Goal: Check status: Check status

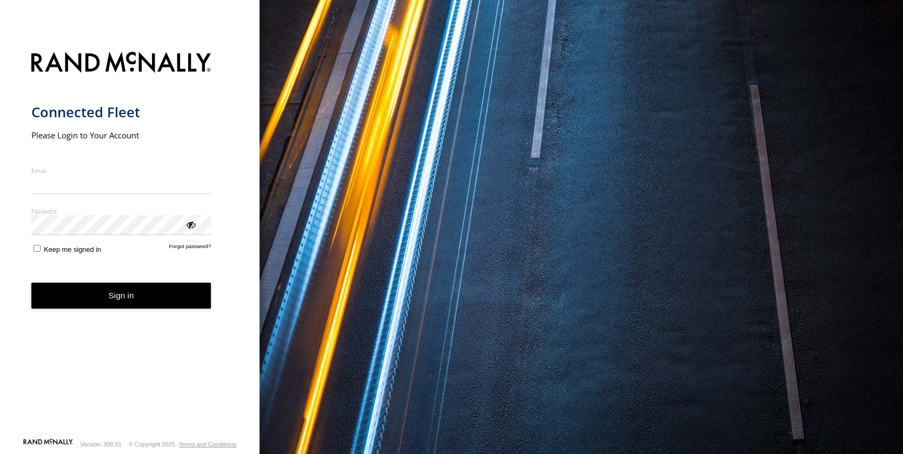
click at [61, 185] on input "Email" at bounding box center [121, 184] width 180 height 19
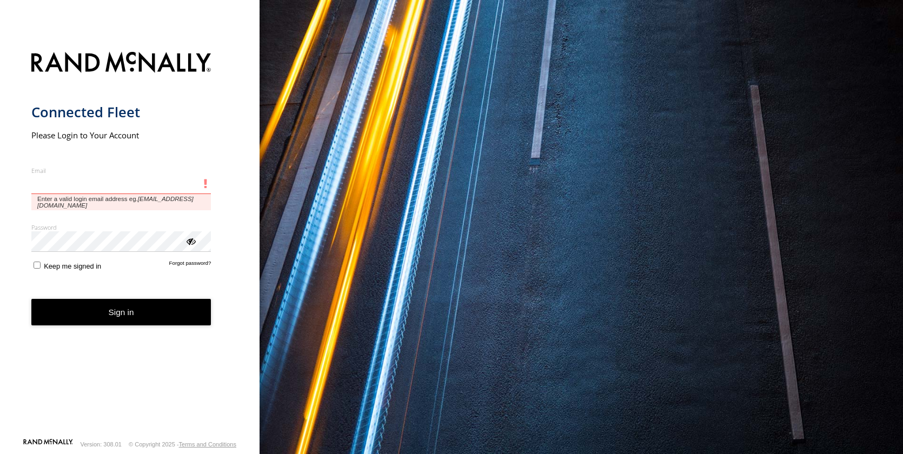
type input "**********"
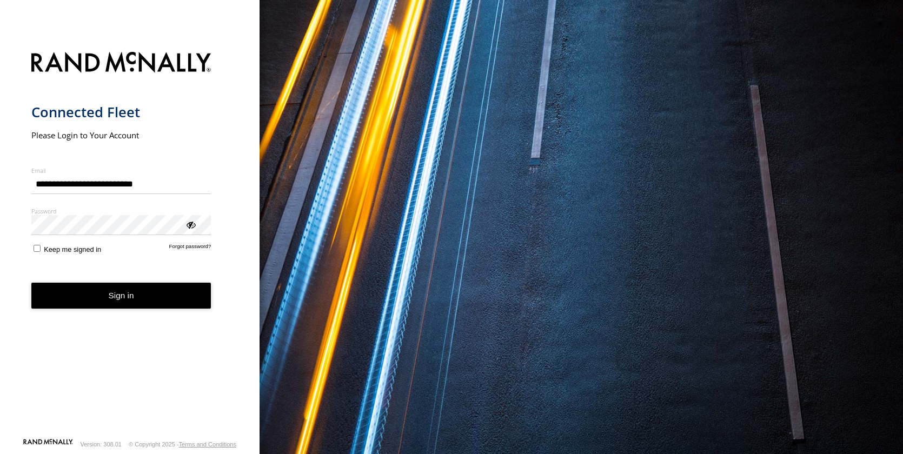
click at [116, 297] on button "Sign in" at bounding box center [121, 296] width 180 height 26
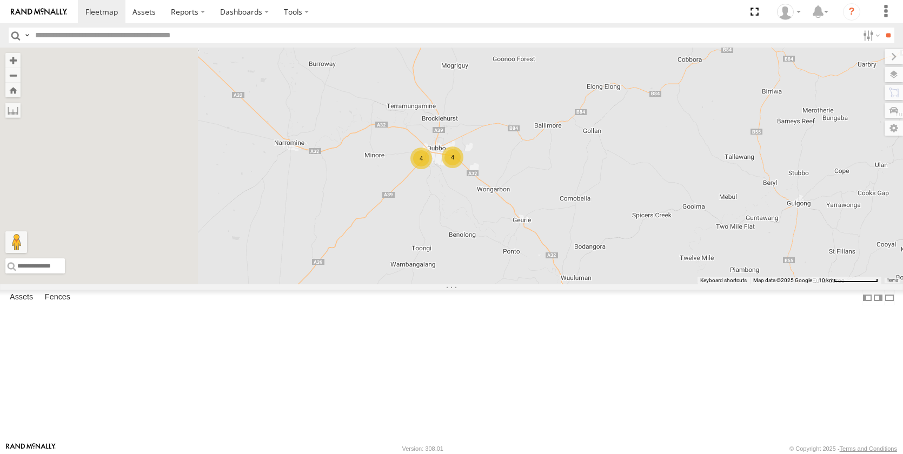
drag, startPoint x: 451, startPoint y: 235, endPoint x: 618, endPoint y: 254, distance: 168.1
click at [619, 254] on div "Darcy Furnell - NEW ute Matt Harding Kye Matterson Tom Brisbane Sam Ward 4 4" at bounding box center [451, 166] width 903 height 237
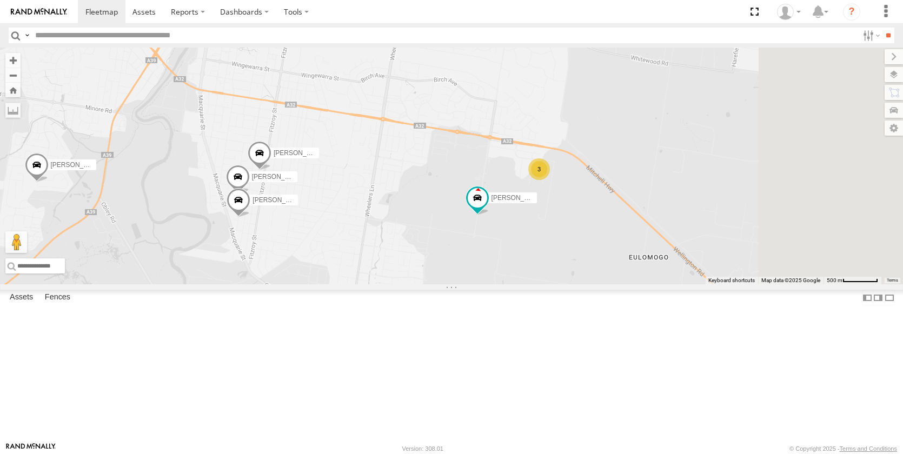
drag, startPoint x: 694, startPoint y: 324, endPoint x: 569, endPoint y: 289, distance: 129.2
click at [564, 284] on div "Darcy Furnell - NEW ute Matt Harding Kye Matterson Tom Brisbane Sam Ward Brando…" at bounding box center [451, 166] width 903 height 237
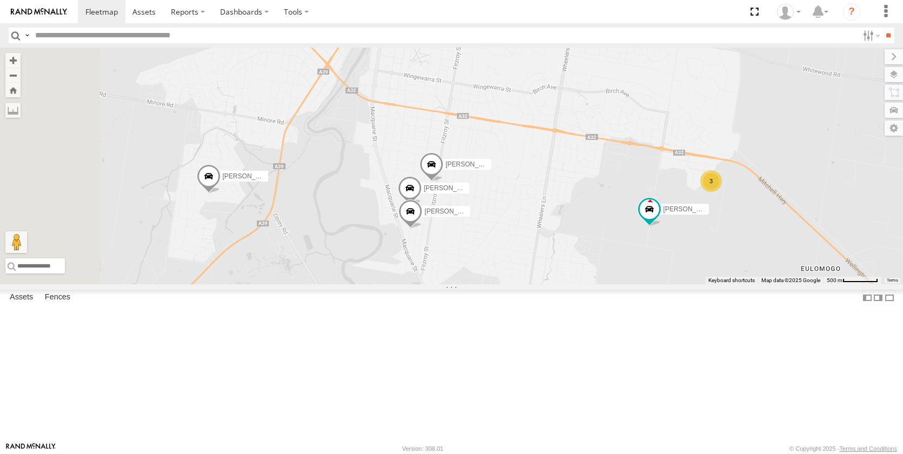
drag, startPoint x: 458, startPoint y: 262, endPoint x: 656, endPoint y: 281, distance: 198.2
click at [653, 281] on div "Darcy Furnell - NEW ute Matt Harding Kye Matterson Tom Brisbane Sam Ward Brando…" at bounding box center [451, 166] width 903 height 237
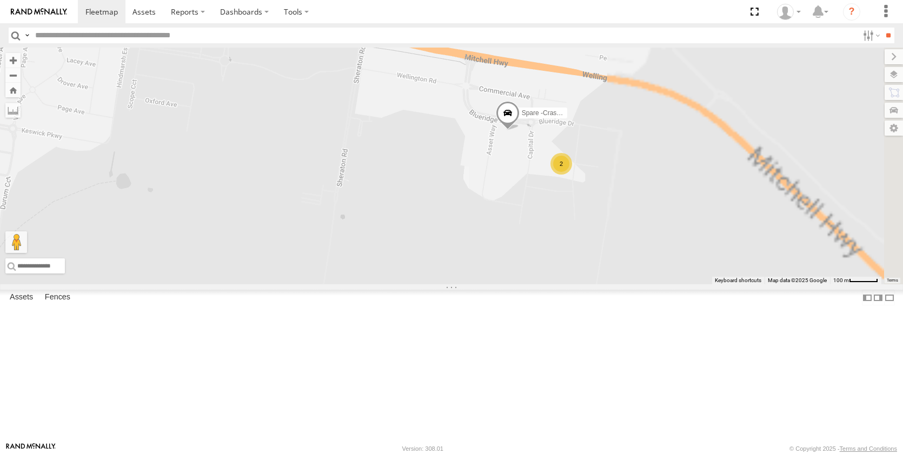
drag, startPoint x: 801, startPoint y: 280, endPoint x: 530, endPoint y: 242, distance: 273.0
click at [531, 242] on div "Darcy Furnell - NEW ute Matt Harding Kye Matterson Tom Brisbane Sam Ward Brando…" at bounding box center [451, 166] width 903 height 237
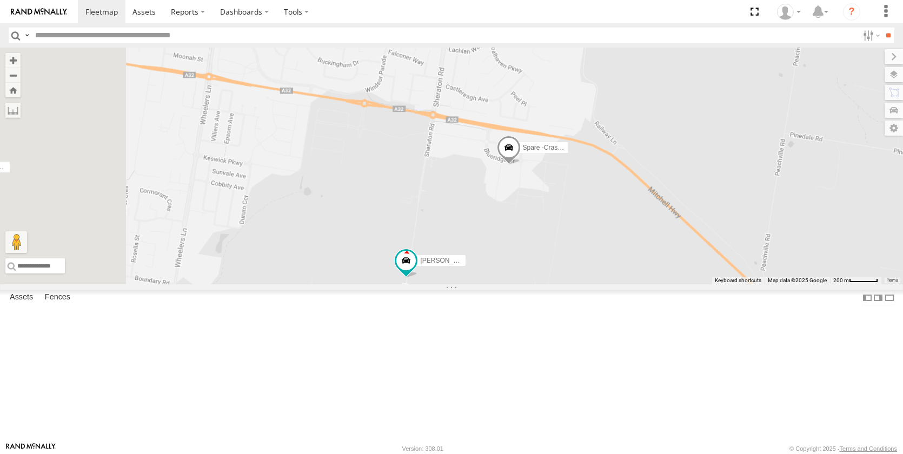
drag, startPoint x: 411, startPoint y: 277, endPoint x: 684, endPoint y: 249, distance: 273.9
click at [683, 252] on div "Darcy Furnell - NEW ute Matt Harding Kye Matterson Tom Brisbane Sam Ward Brando…" at bounding box center [451, 166] width 903 height 237
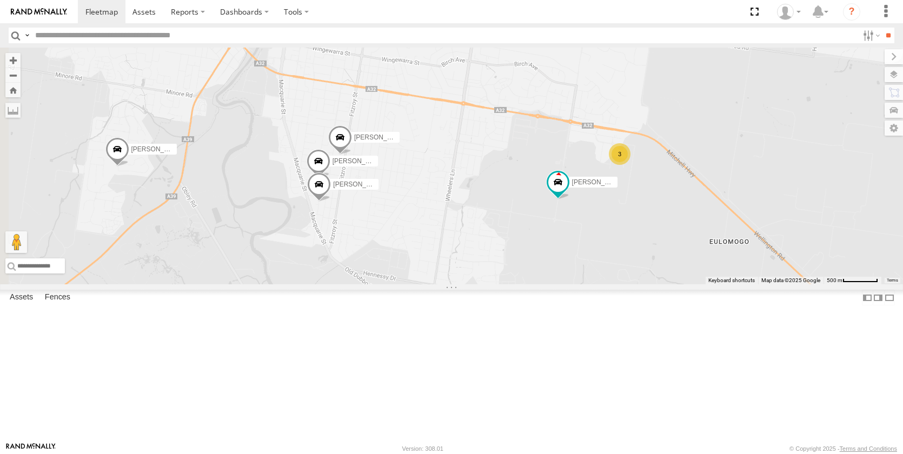
drag, startPoint x: 463, startPoint y: 282, endPoint x: 530, endPoint y: 280, distance: 67.1
click at [526, 280] on div "Darcy Furnell - NEW ute Matt Harding Kye Matterson Tom Brisbane Sam Ward Brando…" at bounding box center [451, 166] width 903 height 237
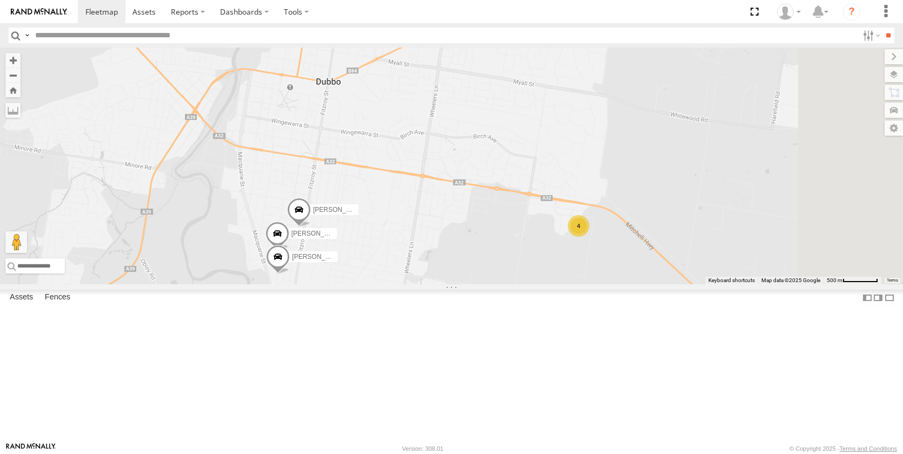
drag, startPoint x: 575, startPoint y: 238, endPoint x: 538, endPoint y: 338, distance: 106.8
click at [533, 284] on div "Brandon Edwards Kane McDermott New Lindy Allan 4" at bounding box center [451, 166] width 903 height 237
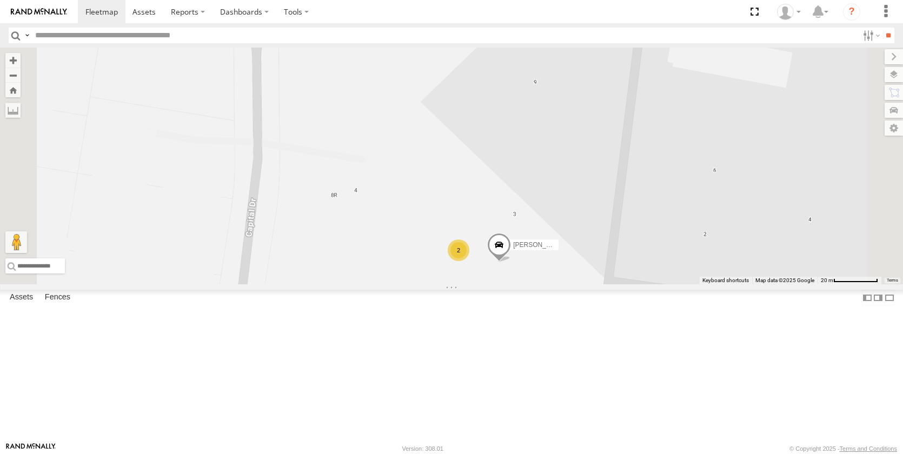
drag, startPoint x: 664, startPoint y: 170, endPoint x: 619, endPoint y: 321, distance: 157.5
click at [635, 284] on div "Brandon Edwards Kane McDermott New Lindy Allan Spare -Crashed Jack Parker 2" at bounding box center [451, 166] width 903 height 237
